Goal: Task Accomplishment & Management: Manage account settings

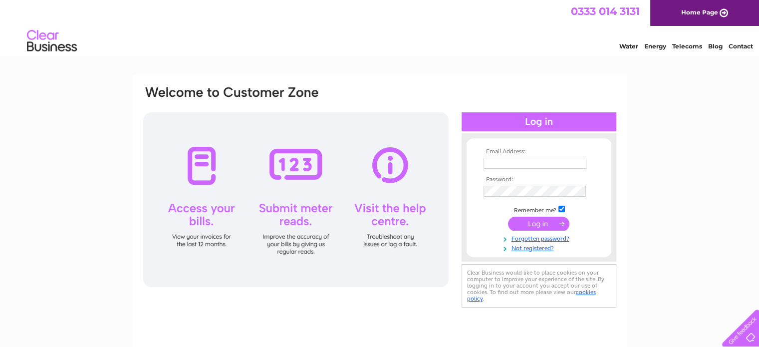
type input "collinscarpets@hotmail.co.uk"
click at [533, 222] on input "submit" at bounding box center [538, 223] width 61 height 14
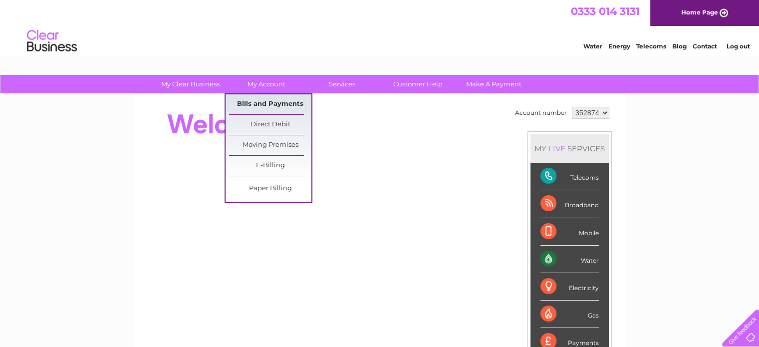
click at [263, 100] on link "Bills and Payments" at bounding box center [270, 104] width 82 height 20
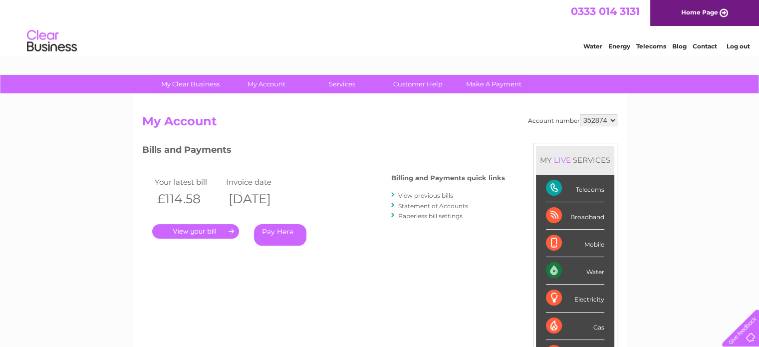
click at [419, 193] on link "View previous bills" at bounding box center [425, 195] width 55 height 7
